Goal: Communication & Community: Ask a question

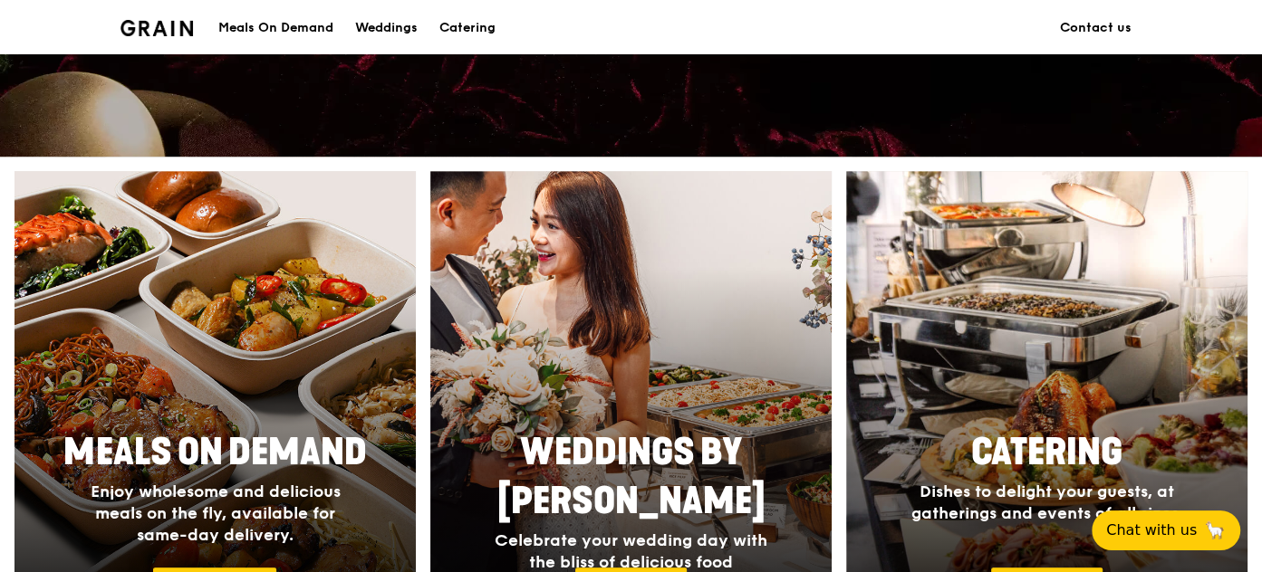
scroll to position [576, 0]
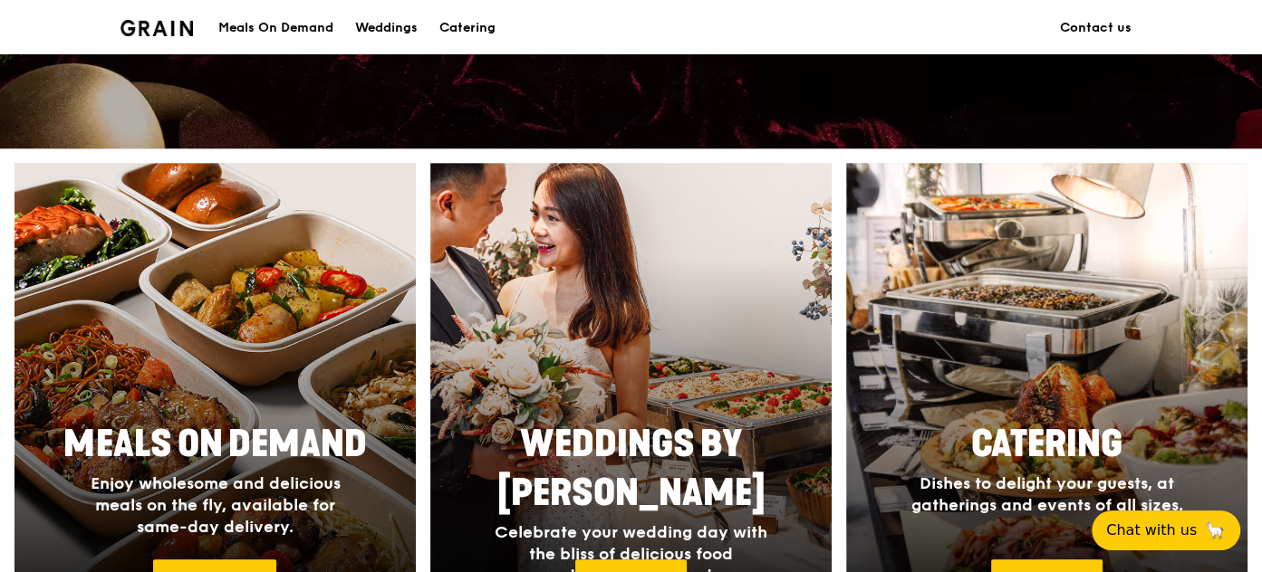
click at [148, 26] on img at bounding box center [156, 28] width 73 height 16
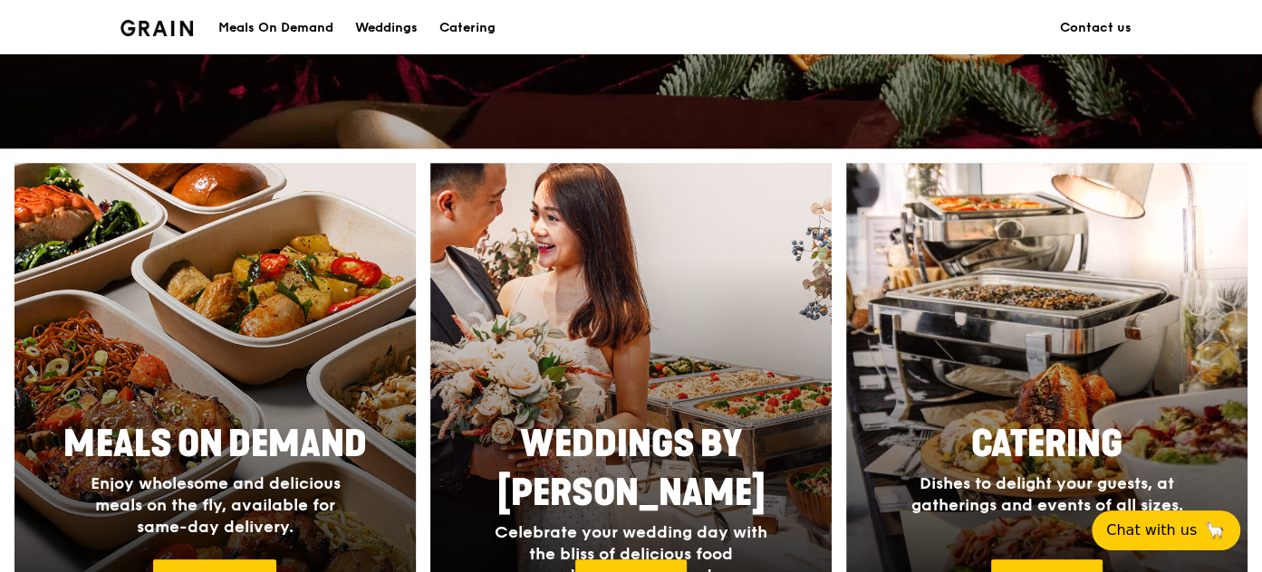
click at [331, 399] on div at bounding box center [215, 402] width 441 height 526
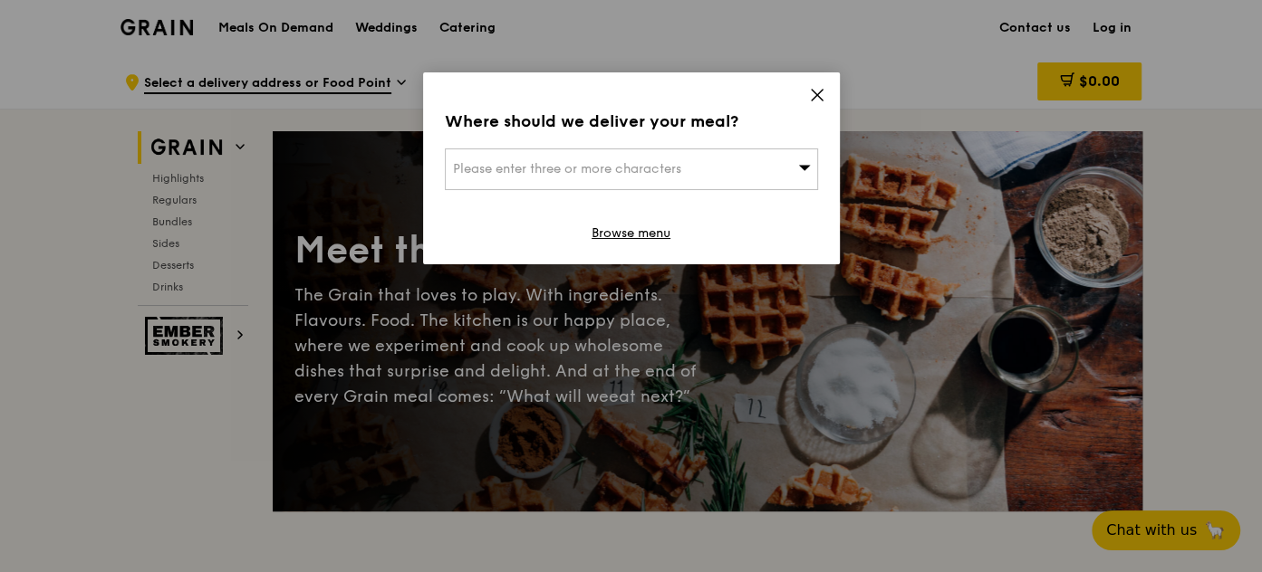
click at [821, 96] on icon at bounding box center [817, 95] width 16 height 16
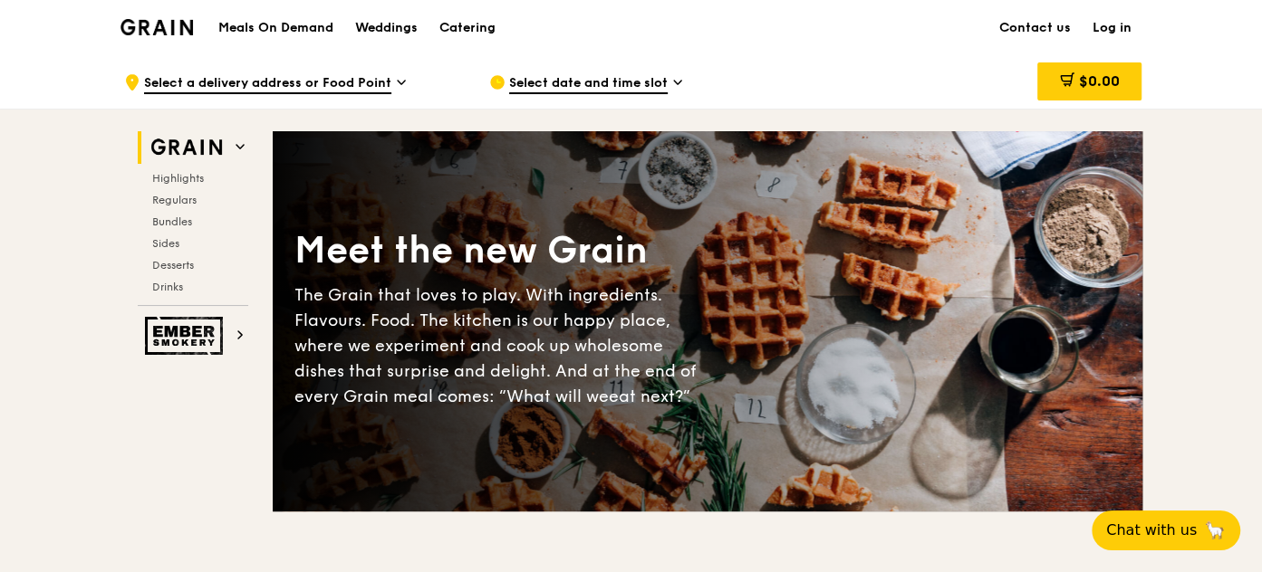
click at [1120, 25] on link "Log in" at bounding box center [1112, 28] width 61 height 54
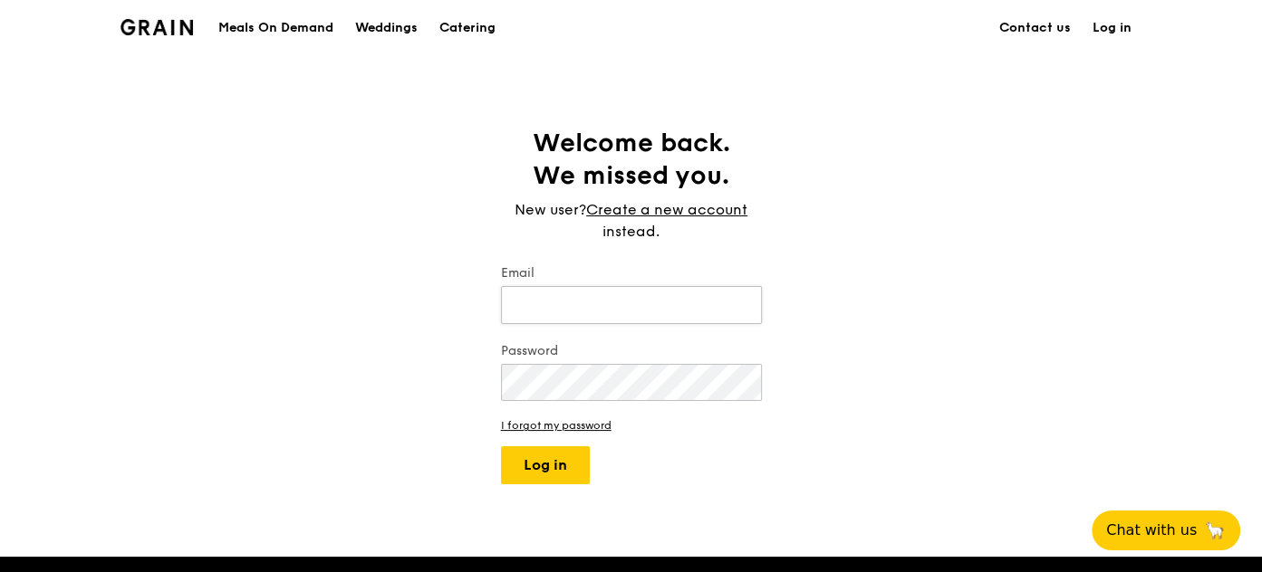
click at [623, 304] on input "Email" at bounding box center [631, 305] width 261 height 38
type input "[EMAIL_ADDRESS][DOMAIN_NAME]"
click at [572, 467] on button "Log in" at bounding box center [545, 466] width 89 height 38
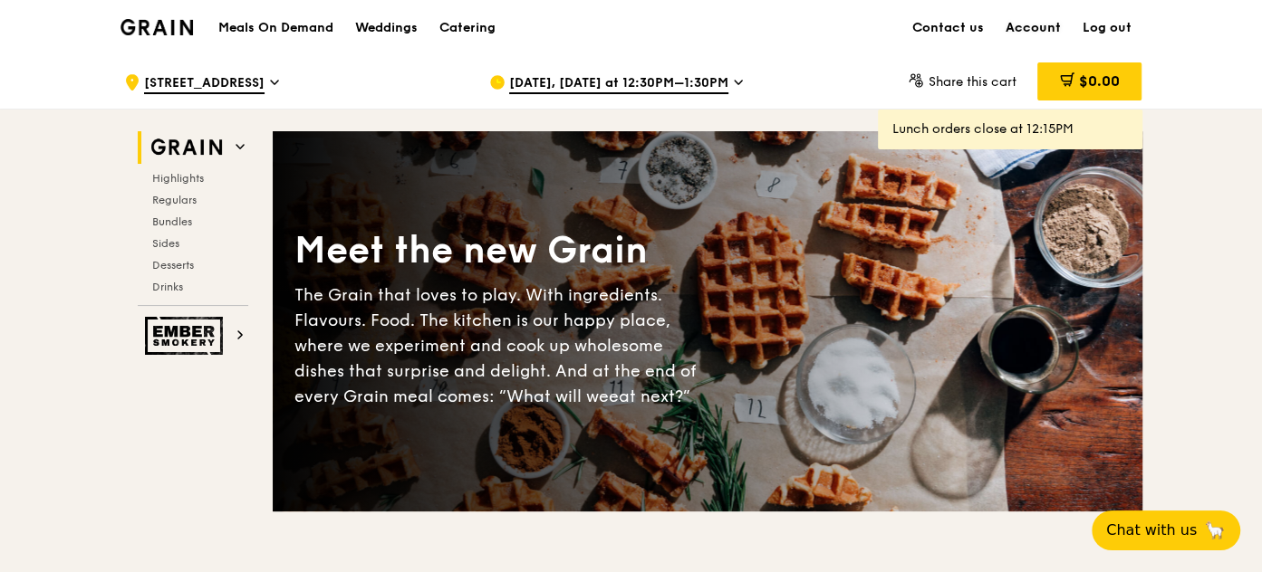
click at [1023, 22] on link "Account" at bounding box center [1033, 28] width 77 height 54
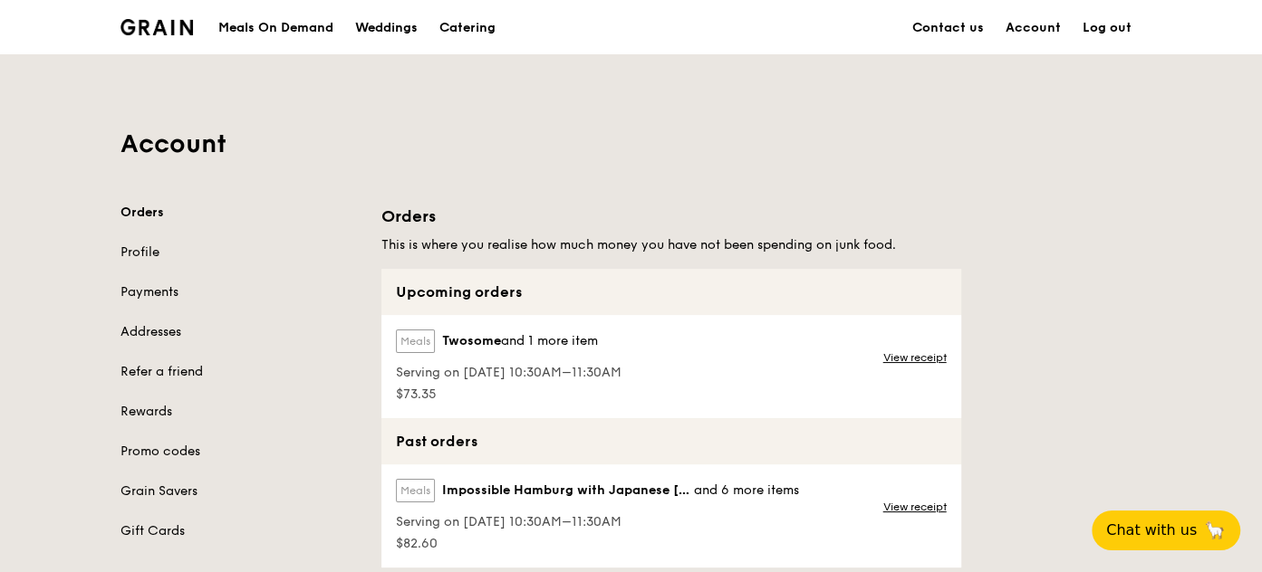
scroll to position [82, 0]
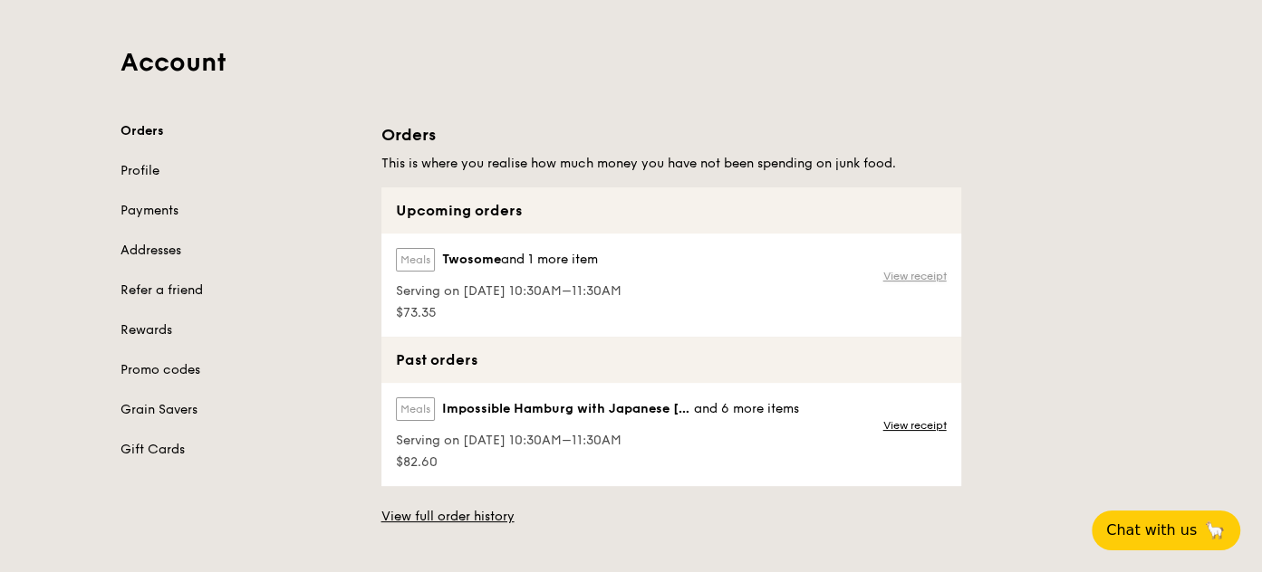
click at [928, 270] on link "View receipt" at bounding box center [914, 276] width 63 height 14
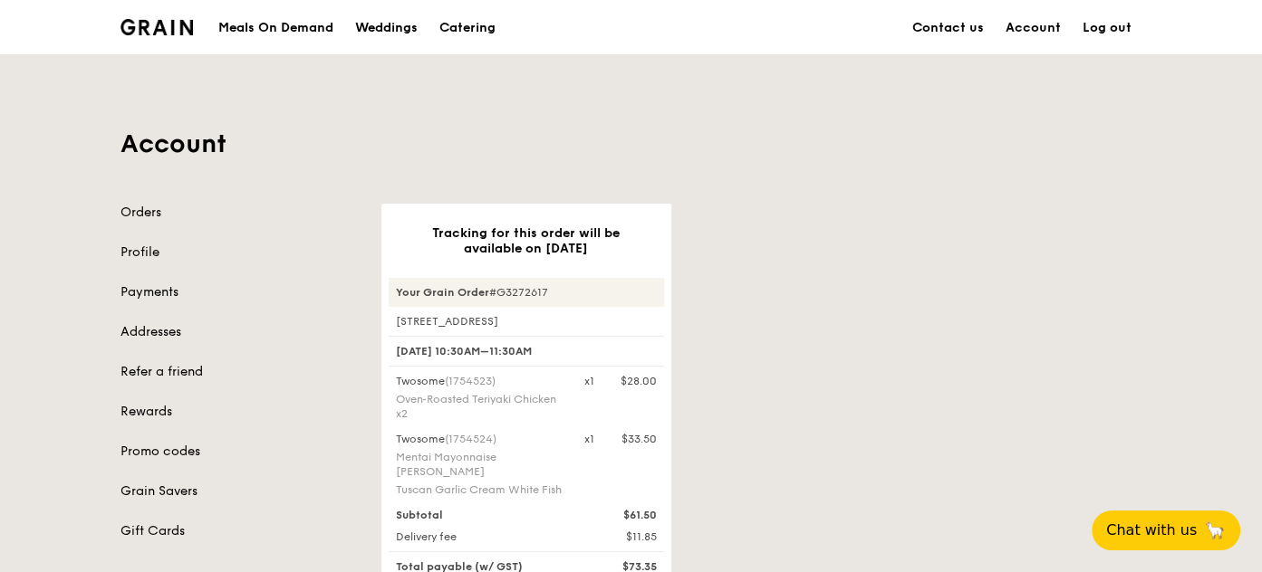
drag, startPoint x: 555, startPoint y: 293, endPoint x: 491, endPoint y: 296, distance: 64.4
click at [491, 296] on div "Your Grain Order #G3272617" at bounding box center [526, 292] width 275 height 29
copy div "#G3272617"
click at [974, 17] on link "Contact us" at bounding box center [947, 28] width 93 height 54
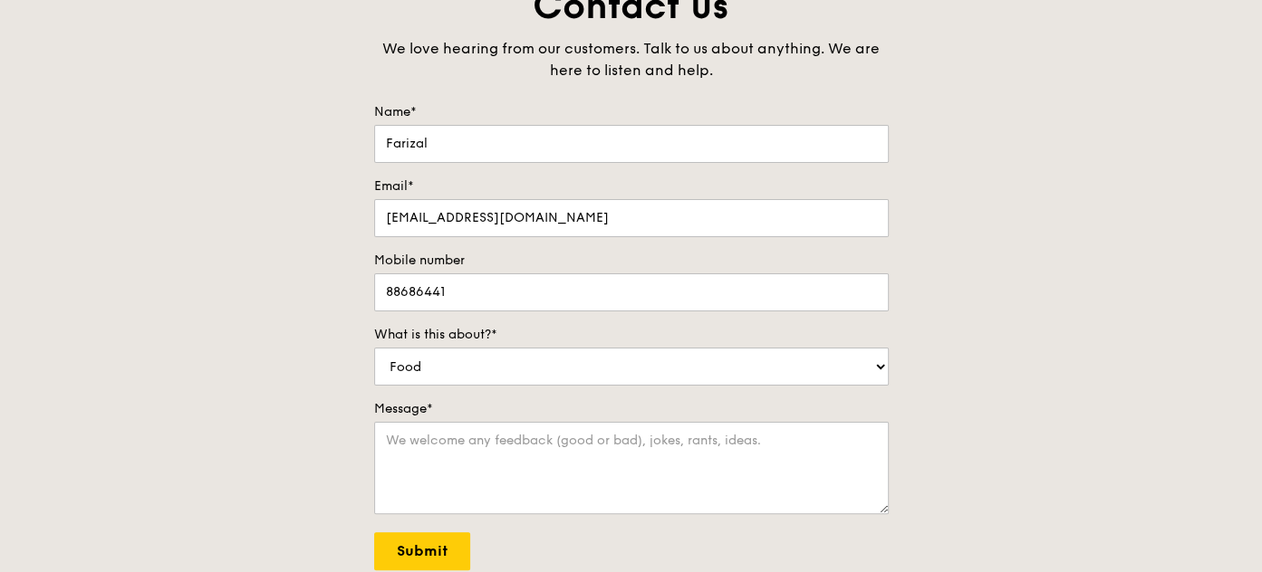
scroll to position [164, 0]
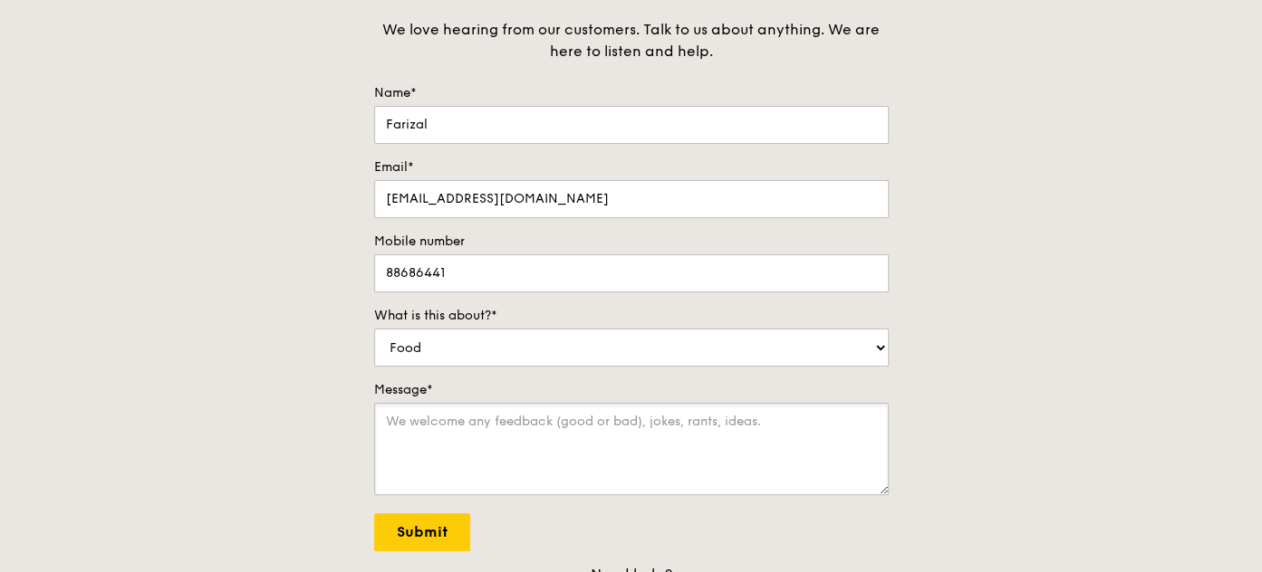
click at [729, 423] on textarea "Message*" at bounding box center [631, 449] width 514 height 92
paste textarea "#G3272617"
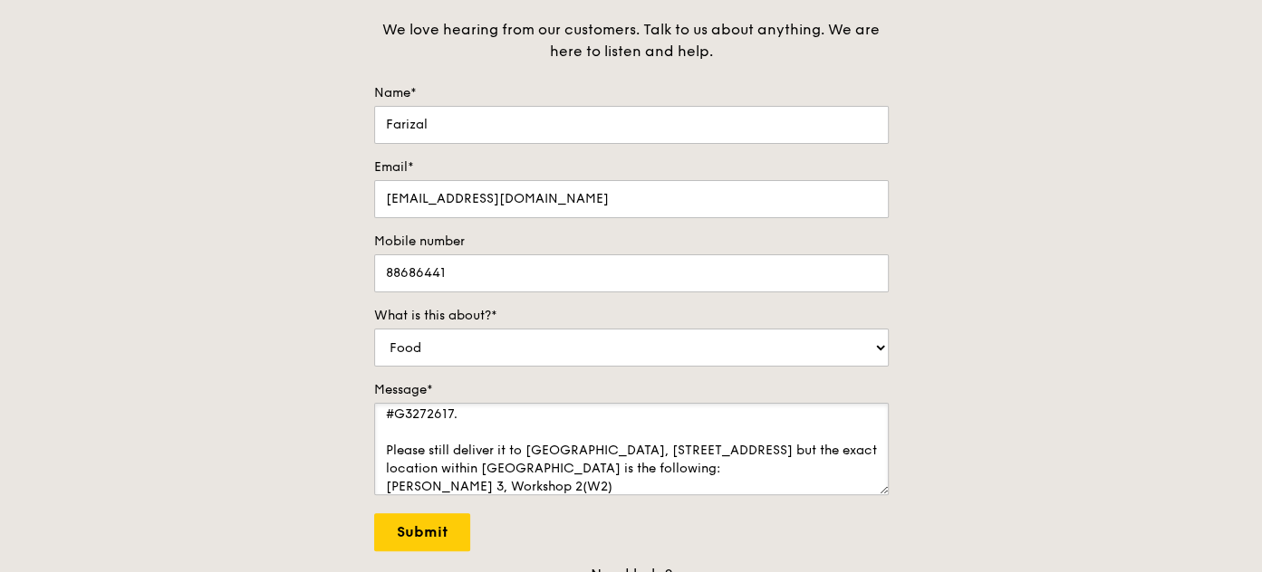
scroll to position [36, 0]
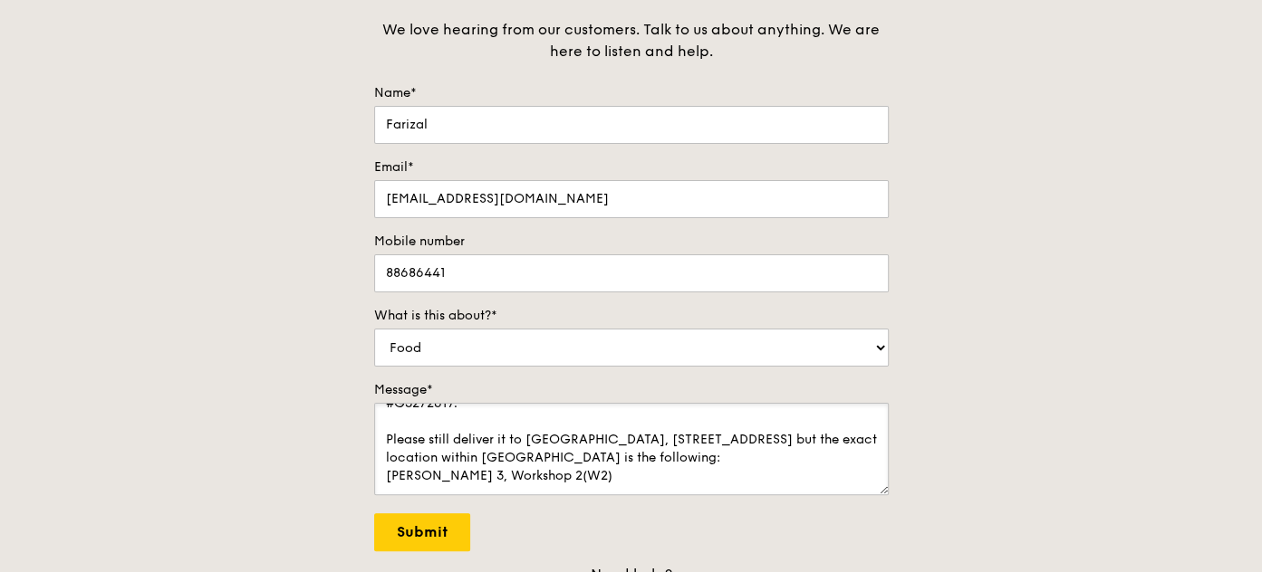
drag, startPoint x: 523, startPoint y: 485, endPoint x: 357, endPoint y: 486, distance: 165.8
click at [357, 486] on div "Contact us We love hearing from our customers. Talk to us about anything. We ar…" at bounding box center [631, 299] width 1262 height 672
drag, startPoint x: 642, startPoint y: 477, endPoint x: 386, endPoint y: 476, distance: 256.3
click at [386, 476] on textarea "I would like to change the delivery venue slightly for my upcoming order: #G327…" at bounding box center [631, 449] width 514 height 92
click at [625, 475] on textarea "I would like to change the delivery venue slightly for my upcoming order: #G327…" at bounding box center [631, 449] width 514 height 92
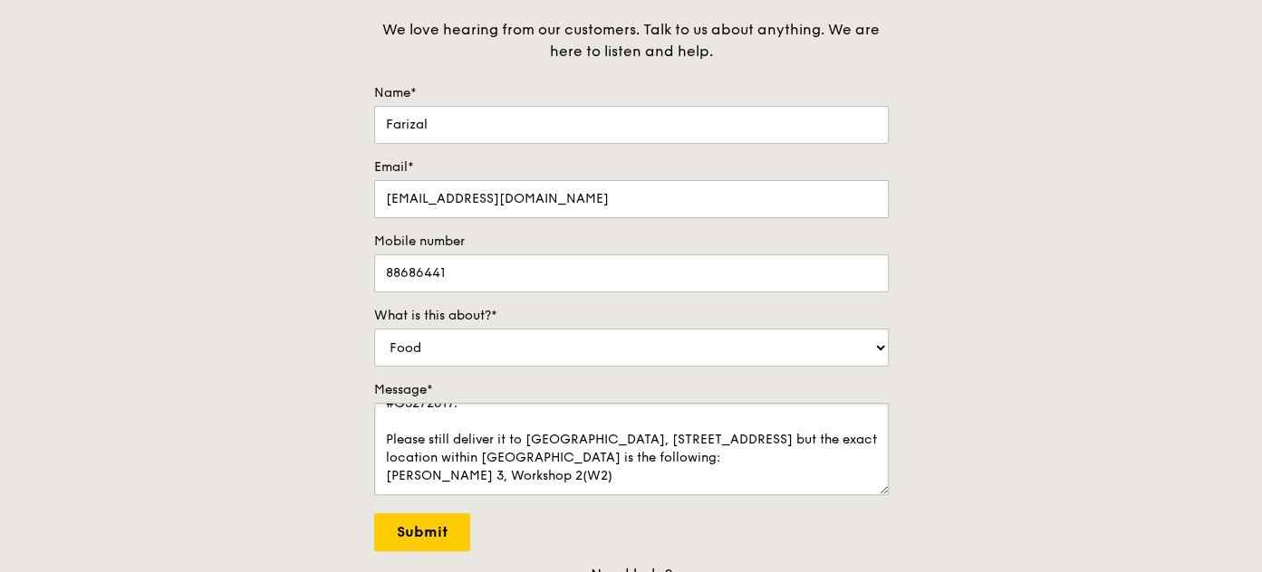
drag, startPoint x: 531, startPoint y: 475, endPoint x: 352, endPoint y: 475, distance: 178.4
click at [352, 475] on div "Contact us We love hearing from our customers. Talk to us about anything. We ar…" at bounding box center [631, 299] width 1262 height 672
paste textarea "Prince Edward Close 3,"
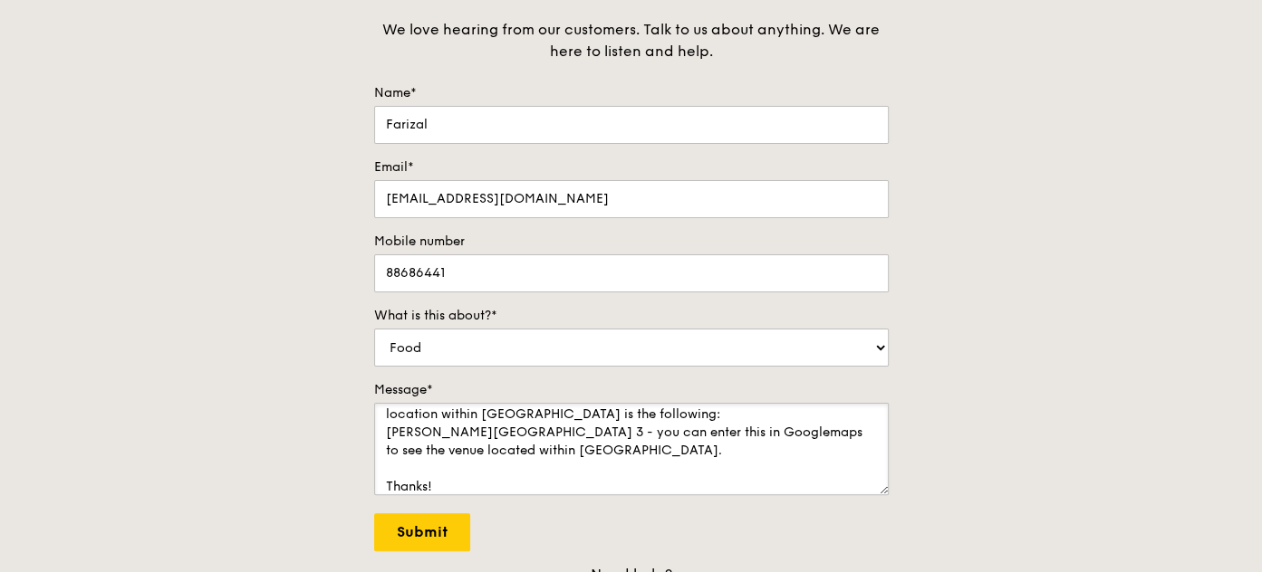
scroll to position [0, 0]
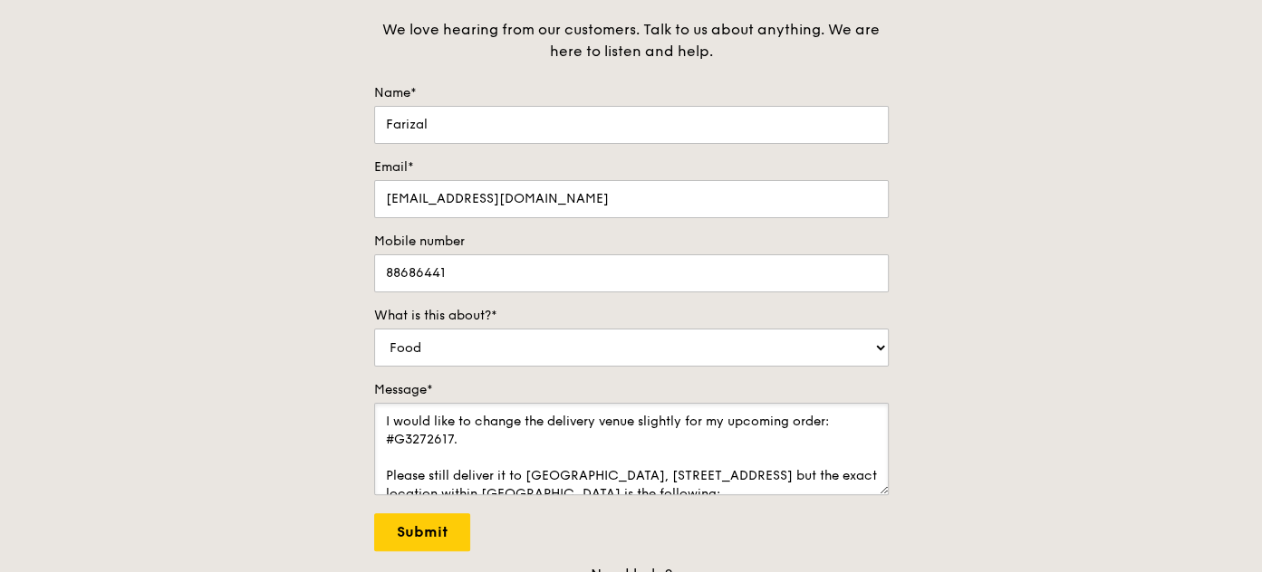
drag, startPoint x: 445, startPoint y: 482, endPoint x: 355, endPoint y: 374, distance: 140.2
click at [355, 374] on div "Contact us We love hearing from our customers. Talk to us about anything. We ar…" at bounding box center [631, 299] width 1262 height 672
type textarea "I would like to change the delivery venue slightly for my upcoming order: #G327…"
click at [878, 348] on select "Food Service Billing/Payment Catering Others" at bounding box center [631, 348] width 514 height 38
click at [374, 329] on select "Food Service Billing/Payment Catering Others" at bounding box center [631, 348] width 514 height 38
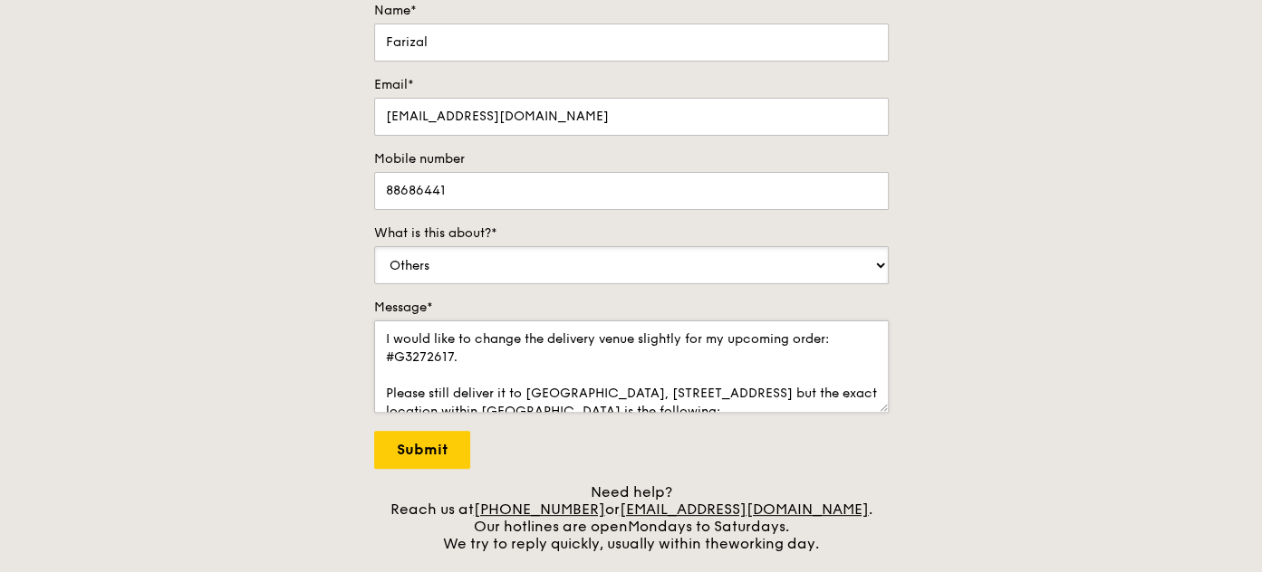
scroll to position [82, 0]
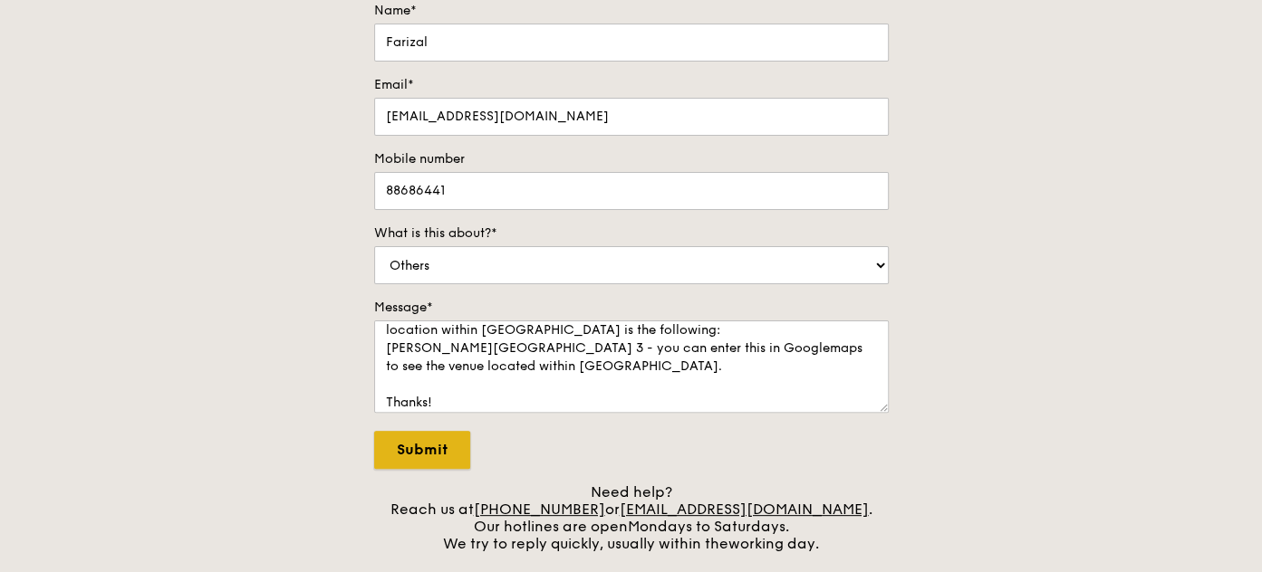
click at [427, 446] on input "Submit" at bounding box center [422, 450] width 96 height 38
select select "Food"
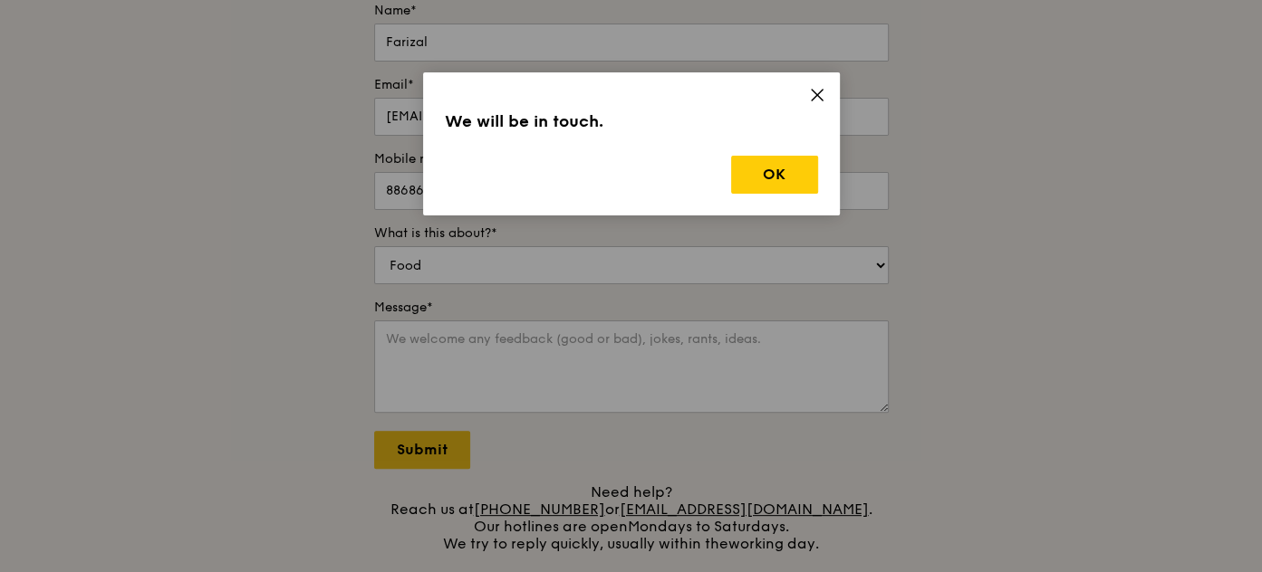
scroll to position [0, 0]
click at [773, 168] on button "OK" at bounding box center [774, 175] width 87 height 38
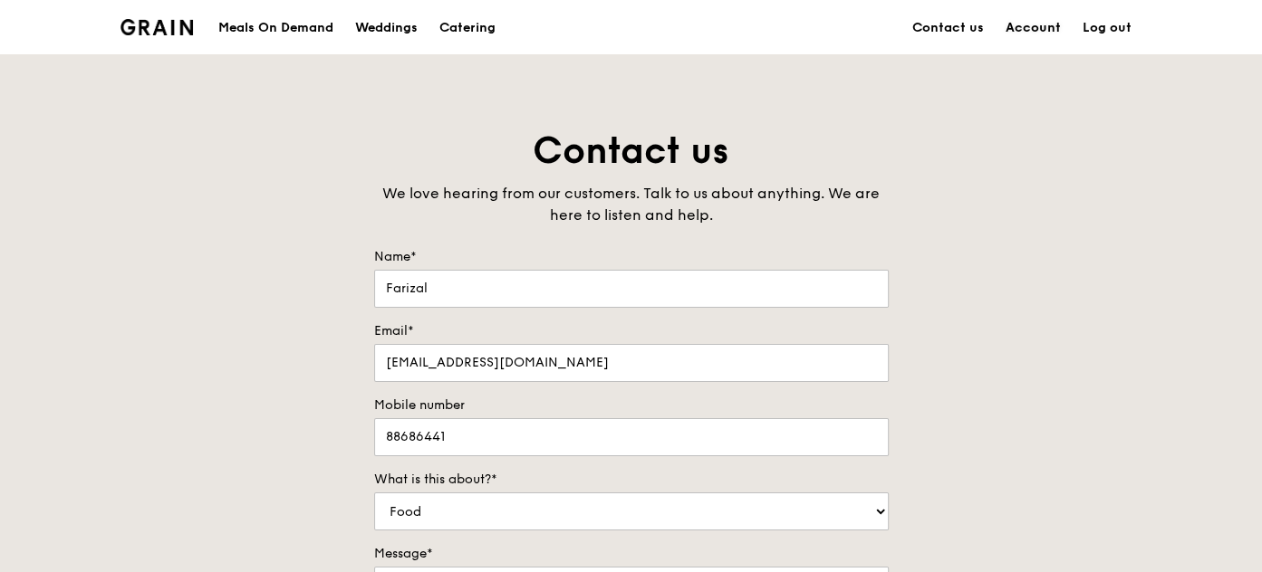
click at [1024, 31] on link "Account" at bounding box center [1033, 28] width 77 height 54
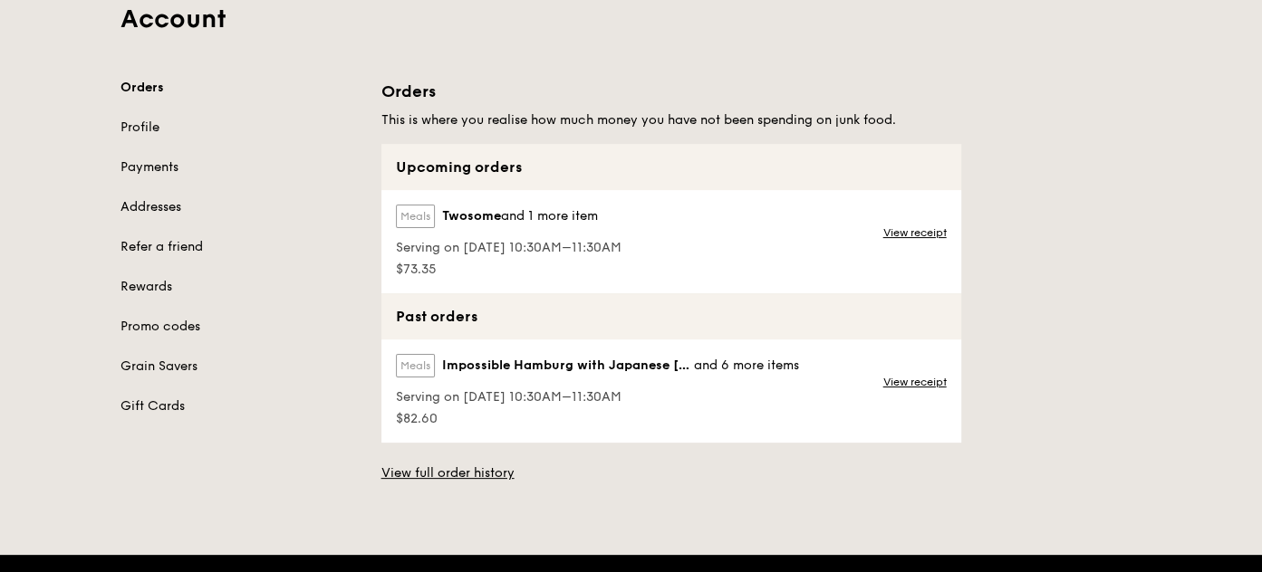
scroll to position [164, 0]
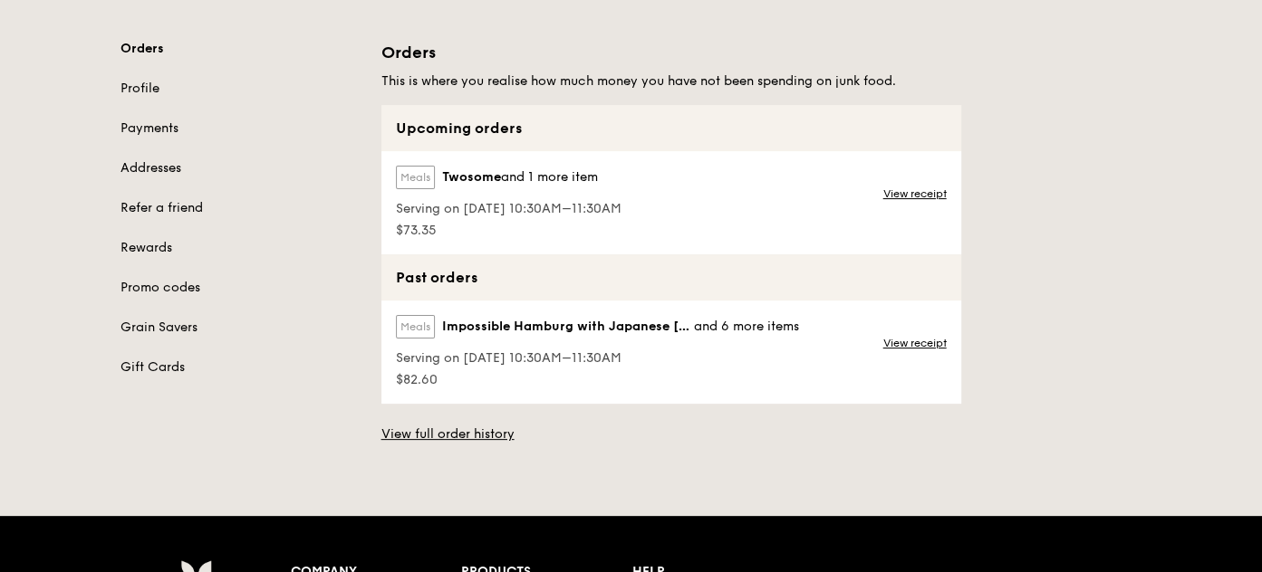
click at [486, 174] on span "Twosome" at bounding box center [471, 177] width 59 height 18
click at [413, 179] on label "Meals" at bounding box center [415, 178] width 39 height 24
drag, startPoint x: 419, startPoint y: 216, endPoint x: 495, endPoint y: 197, distance: 77.3
click at [420, 216] on span "Serving on [DATE] 10:30AM–11:30AM" at bounding box center [509, 209] width 226 height 18
click at [502, 200] on span "Serving on [DATE] 10:30AM–11:30AM" at bounding box center [509, 209] width 226 height 18
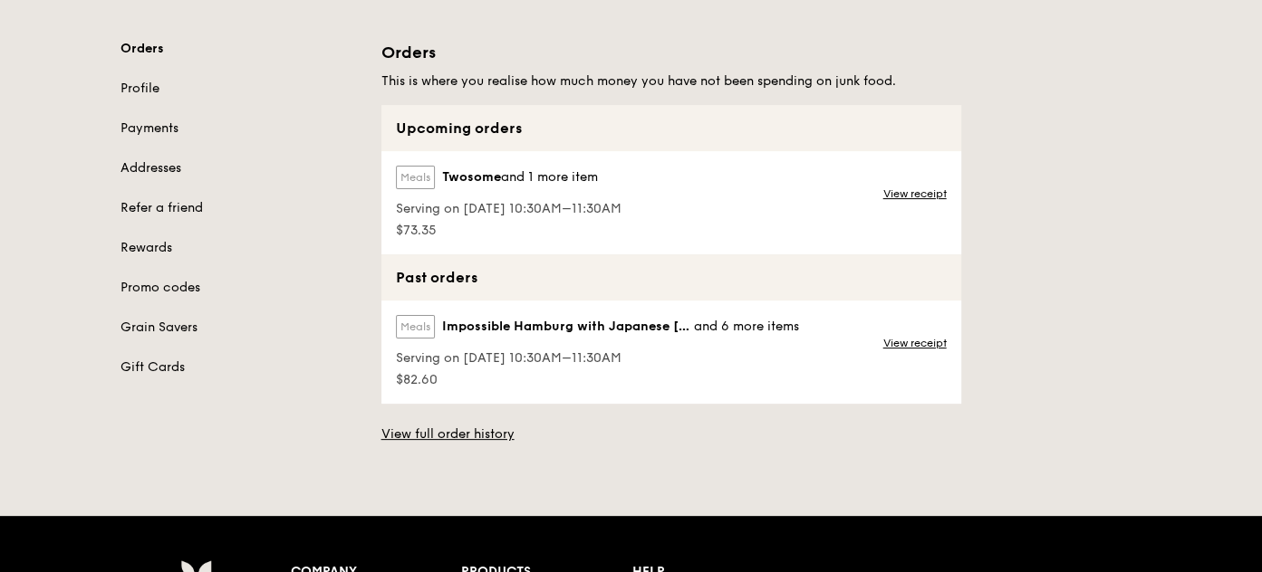
click at [531, 173] on span "and 1 more item" at bounding box center [549, 176] width 97 height 15
click at [555, 173] on span "and 1 more item" at bounding box center [549, 176] width 97 height 15
click at [909, 188] on link "View receipt" at bounding box center [914, 194] width 63 height 14
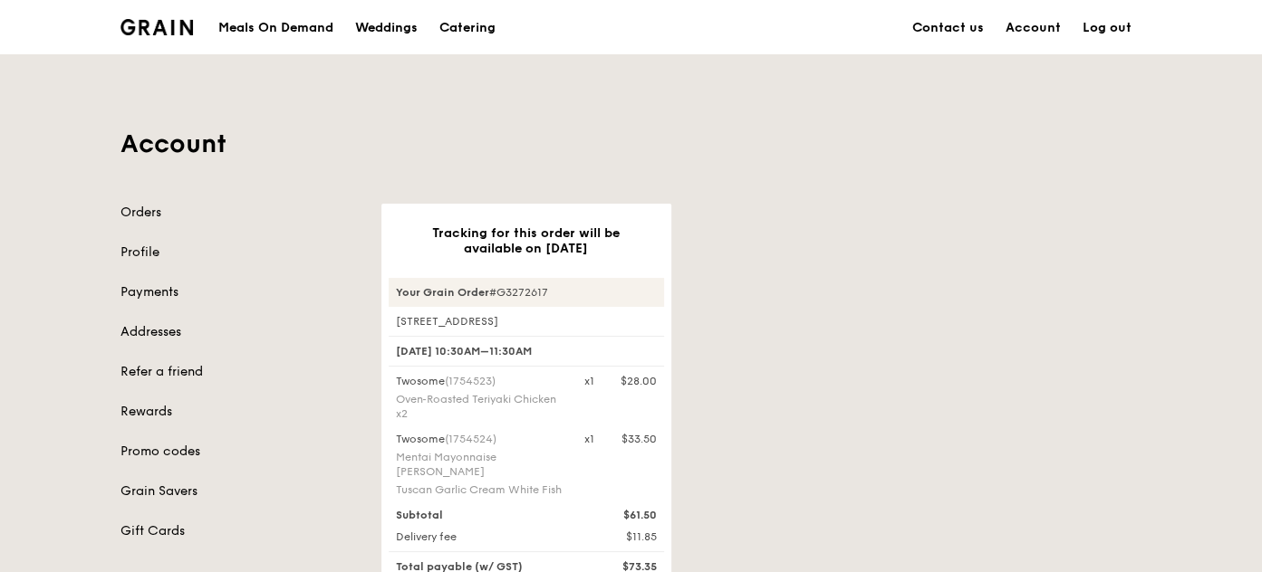
click at [178, 27] on img at bounding box center [156, 27] width 73 height 16
